Goal: Answer question/provide support

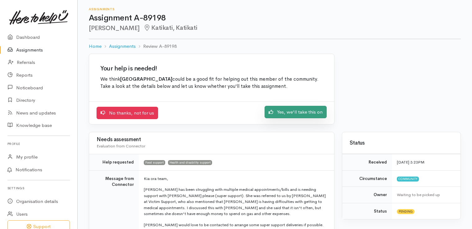
click at [298, 113] on link "Yes, we'll take this on" at bounding box center [296, 112] width 62 height 13
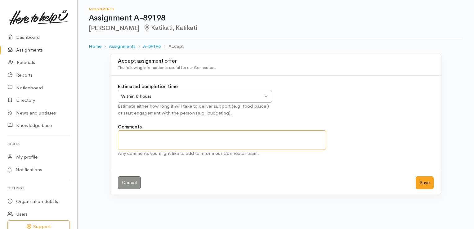
click at [124, 135] on textarea "Comments" at bounding box center [222, 140] width 208 height 20
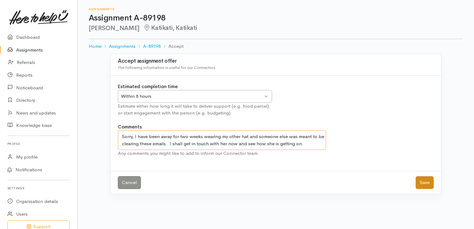
type textarea "Sorry, I have been away for two weeks wearing my other hat and someone else was…"
click at [426, 180] on button "Save" at bounding box center [425, 182] width 18 height 13
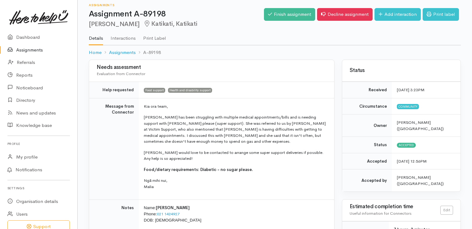
scroll to position [31, 0]
